Goal: Check status: Check status

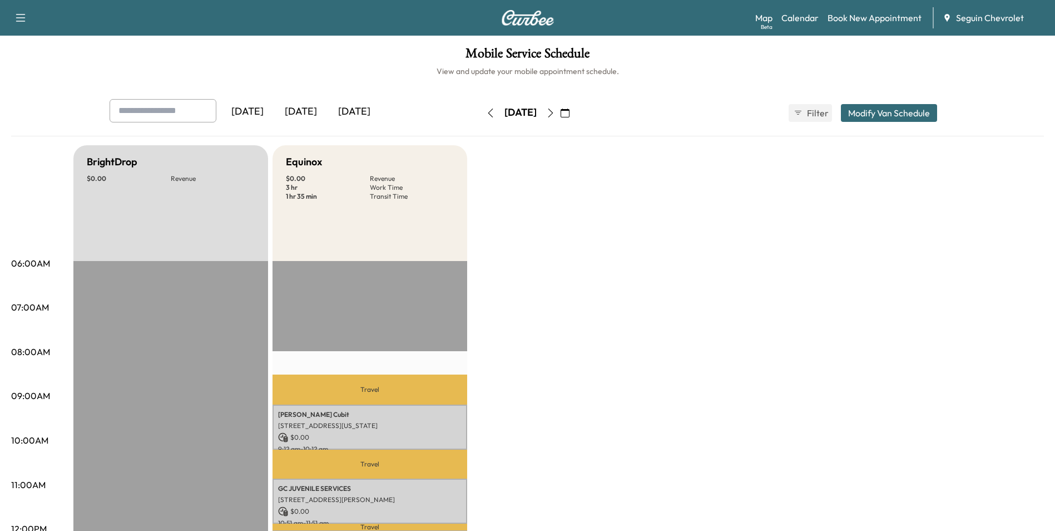
click at [488, 115] on icon "button" at bounding box center [490, 112] width 5 height 9
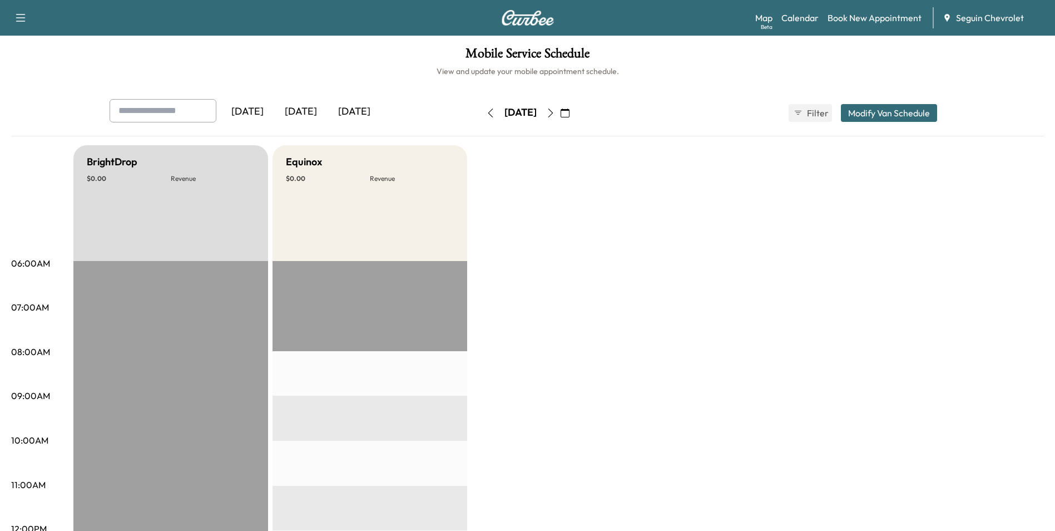
click at [481, 115] on button "button" at bounding box center [490, 113] width 19 height 18
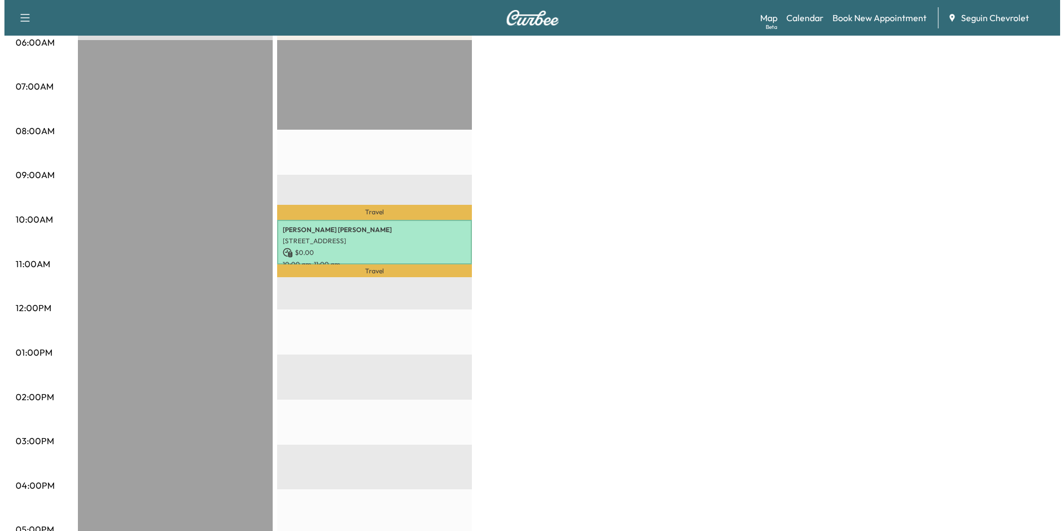
scroll to position [223, 0]
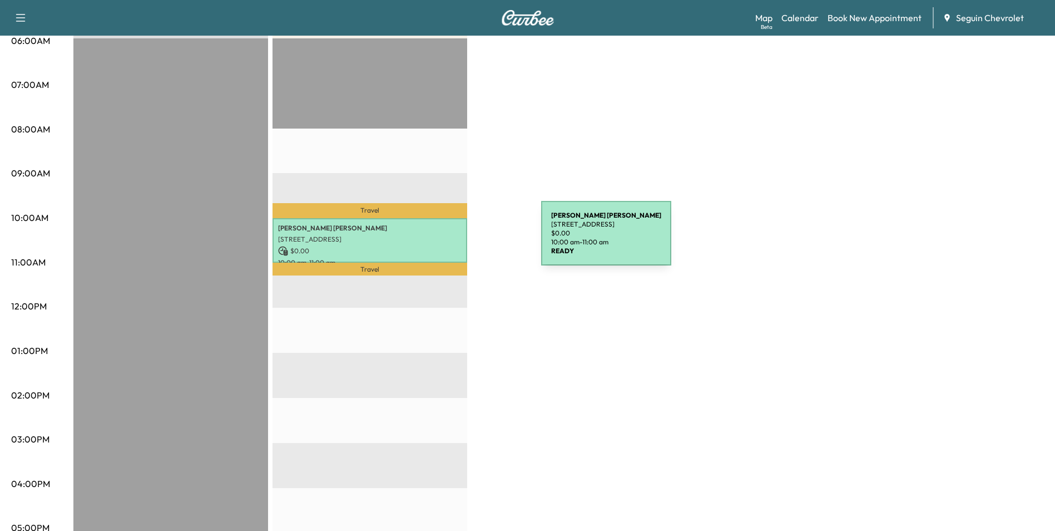
click at [458, 240] on p "[STREET_ADDRESS]" at bounding box center [370, 239] width 184 height 9
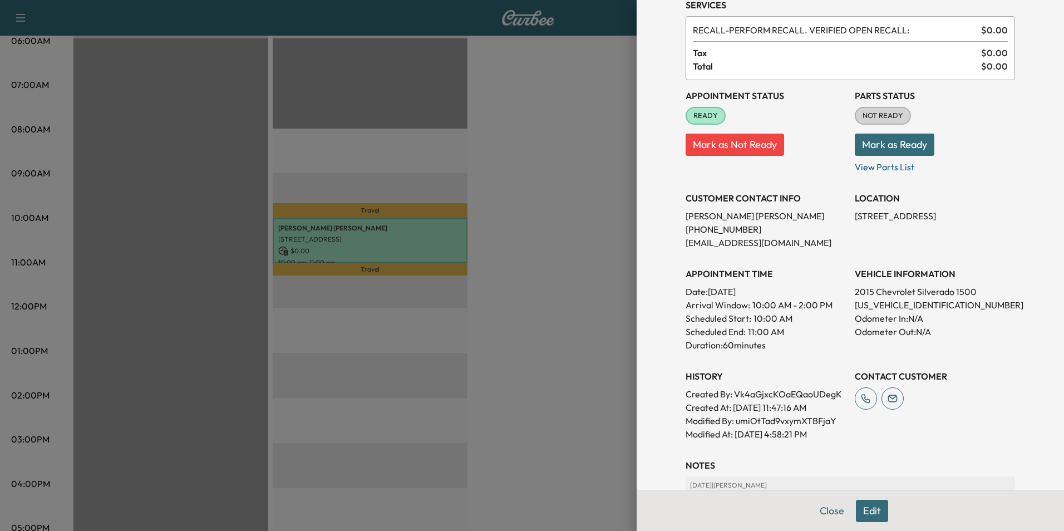
scroll to position [50, 0]
click at [875, 169] on p "View Parts List" at bounding box center [935, 165] width 160 height 18
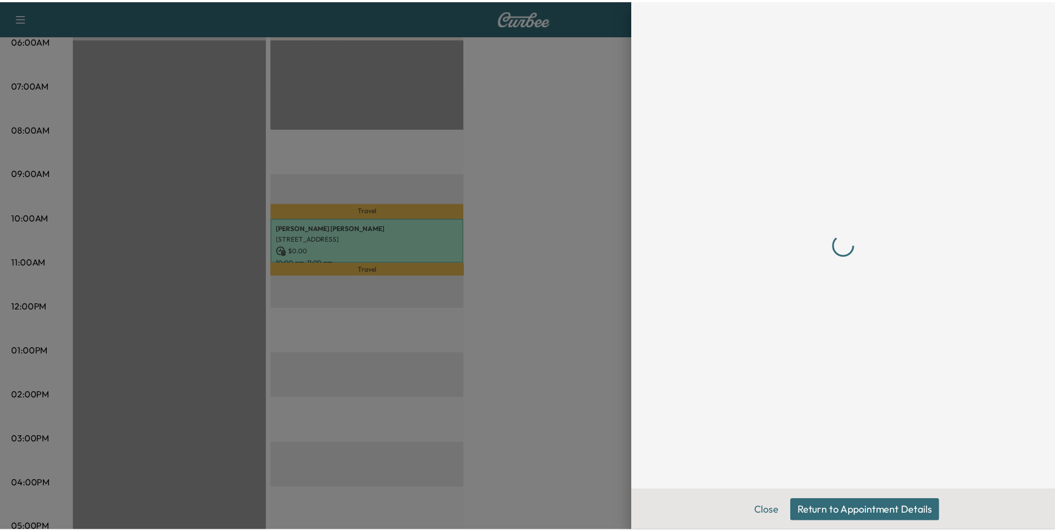
scroll to position [0, 0]
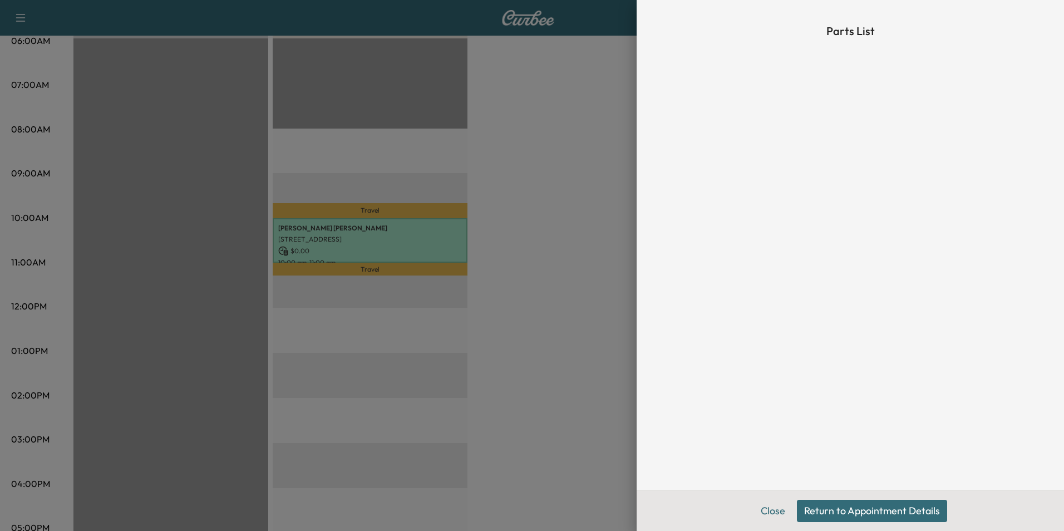
click at [602, 156] on div at bounding box center [532, 265] width 1064 height 531
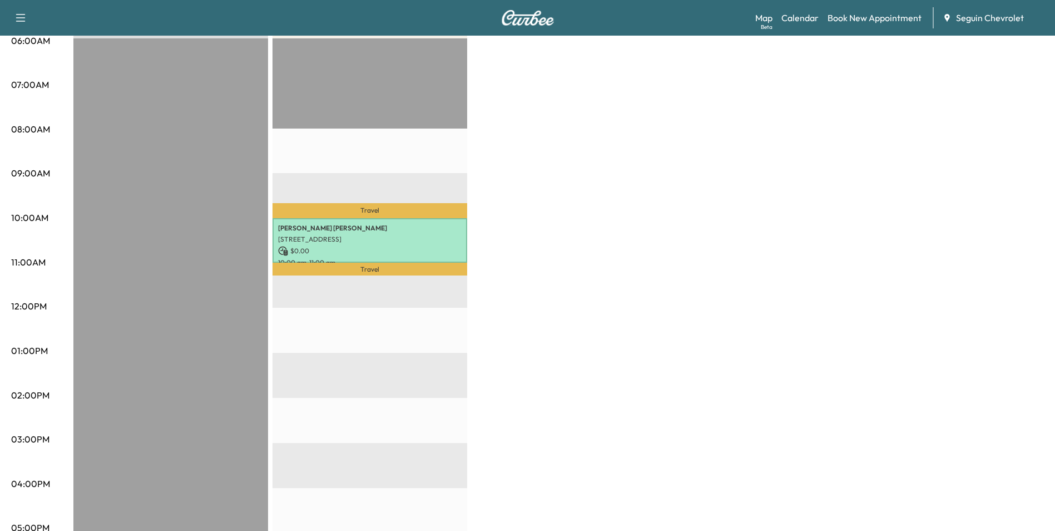
click at [284, 210] on p "Travel" at bounding box center [370, 210] width 195 height 15
drag, startPoint x: 284, startPoint y: 210, endPoint x: 915, endPoint y: 265, distance: 632.7
click at [915, 265] on div "BrightDrop $ 0.00 Revenue EST Start Equinox $ 0.00 Revenue 1 hr Work Time 37 mi…" at bounding box center [558, 340] width 971 height 834
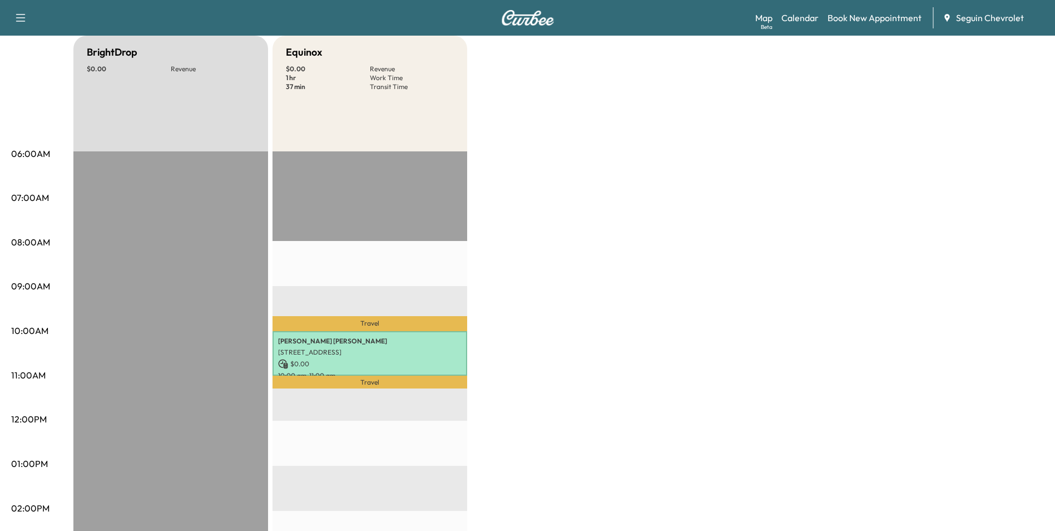
scroll to position [56, 0]
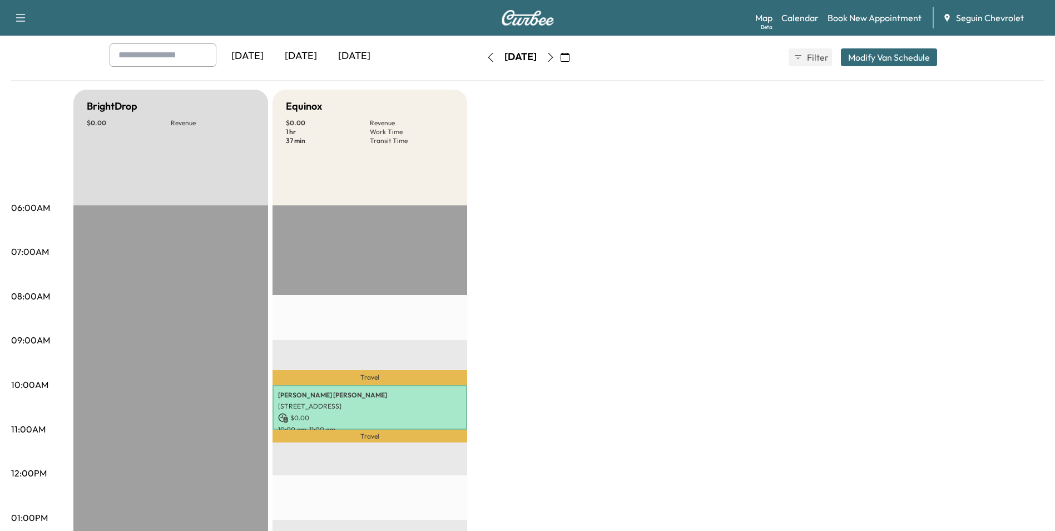
click at [555, 57] on icon "button" at bounding box center [550, 57] width 9 height 9
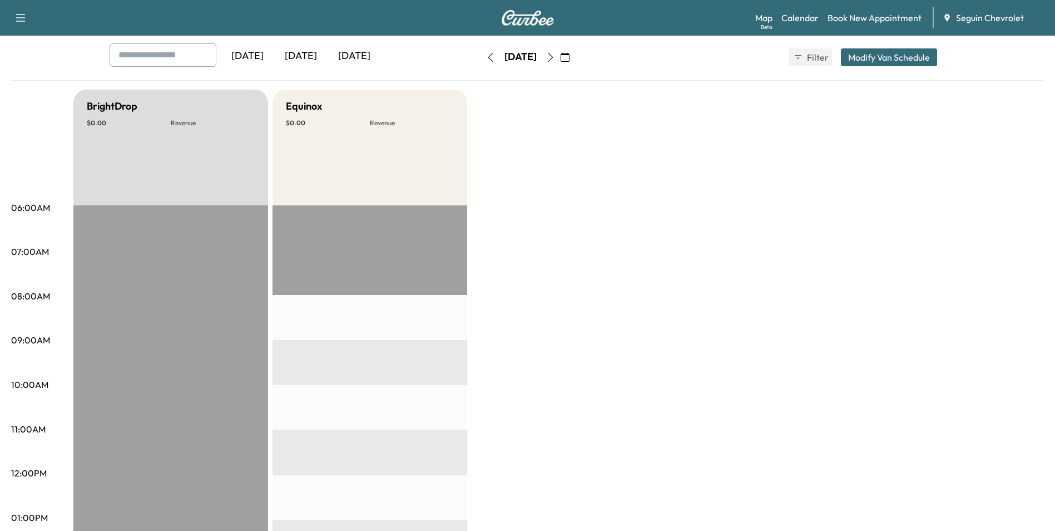
click at [560, 57] on button "button" at bounding box center [550, 57] width 19 height 18
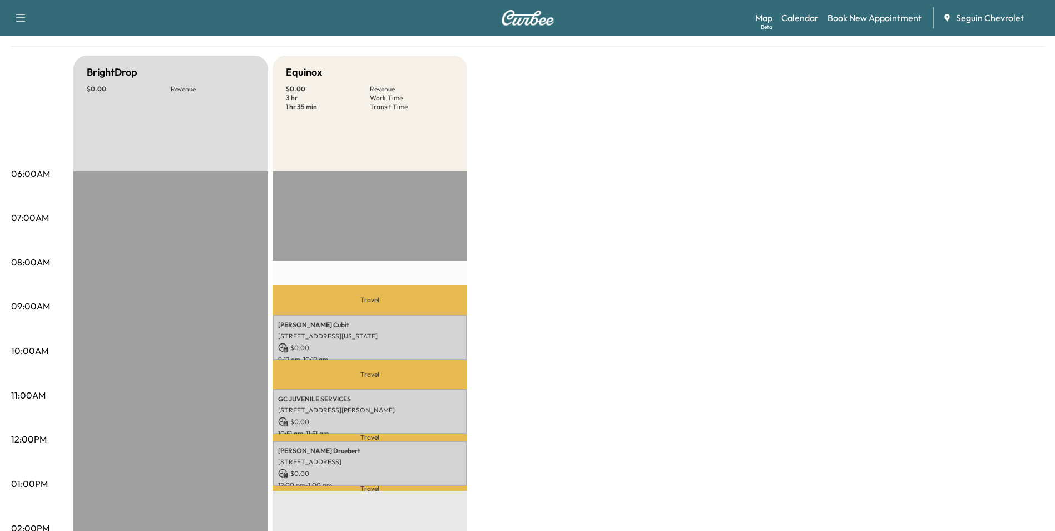
scroll to position [167, 0]
